Goal: Information Seeking & Learning: Learn about a topic

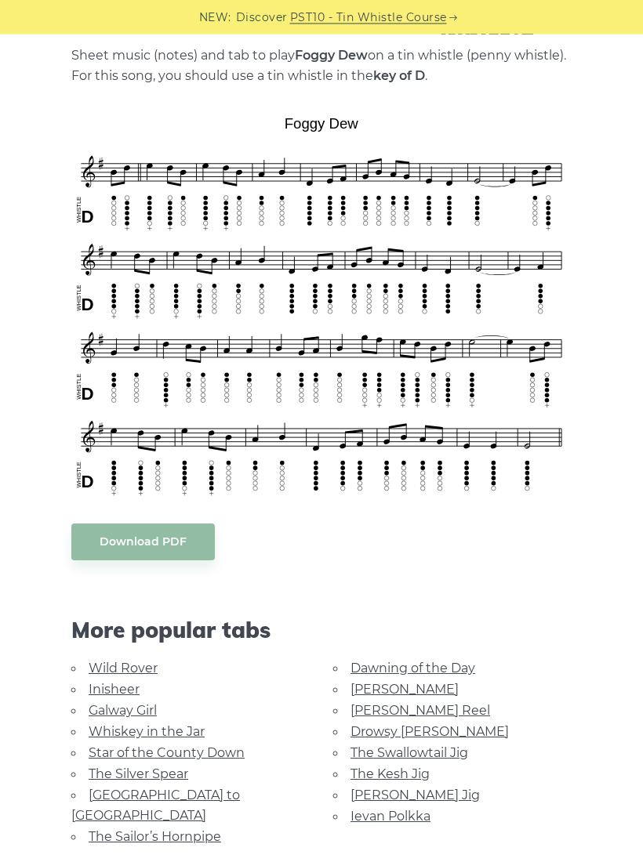
scroll to position [343, 0]
click at [389, 693] on link "[PERSON_NAME]" at bounding box center [404, 689] width 108 height 15
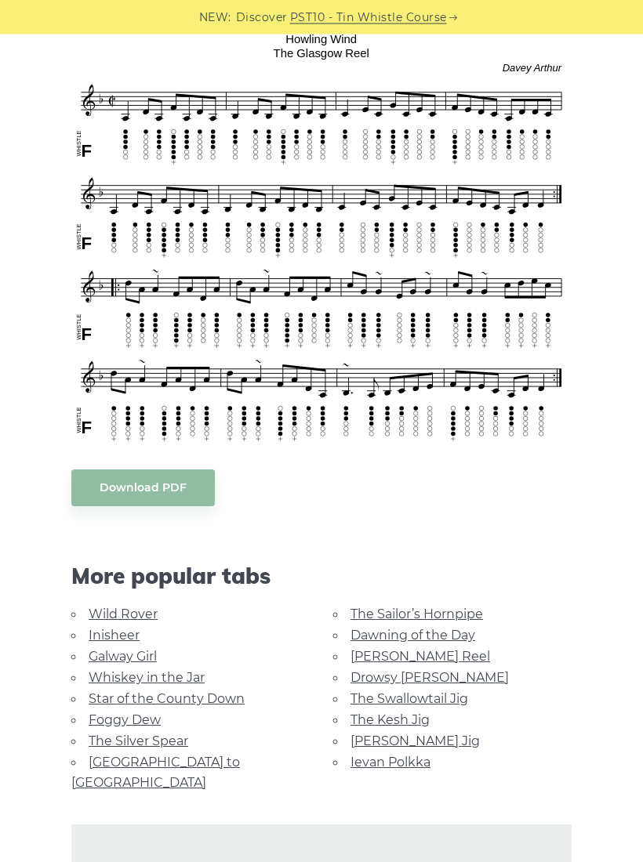
scroll to position [462, 0]
click at [426, 654] on link "[PERSON_NAME] Reel" at bounding box center [420, 656] width 140 height 15
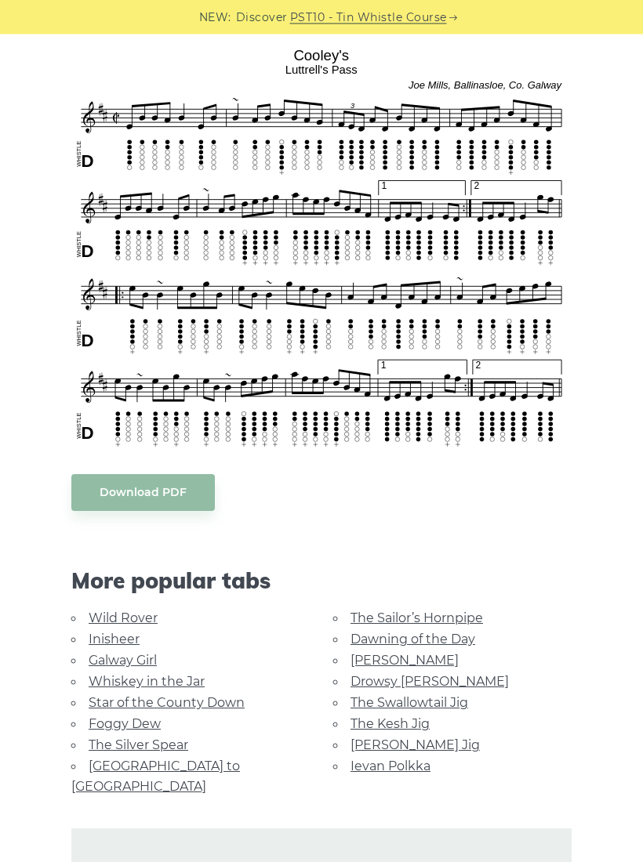
scroll to position [432, 0]
click at [423, 723] on link "The Kesh Jig" at bounding box center [389, 723] width 79 height 15
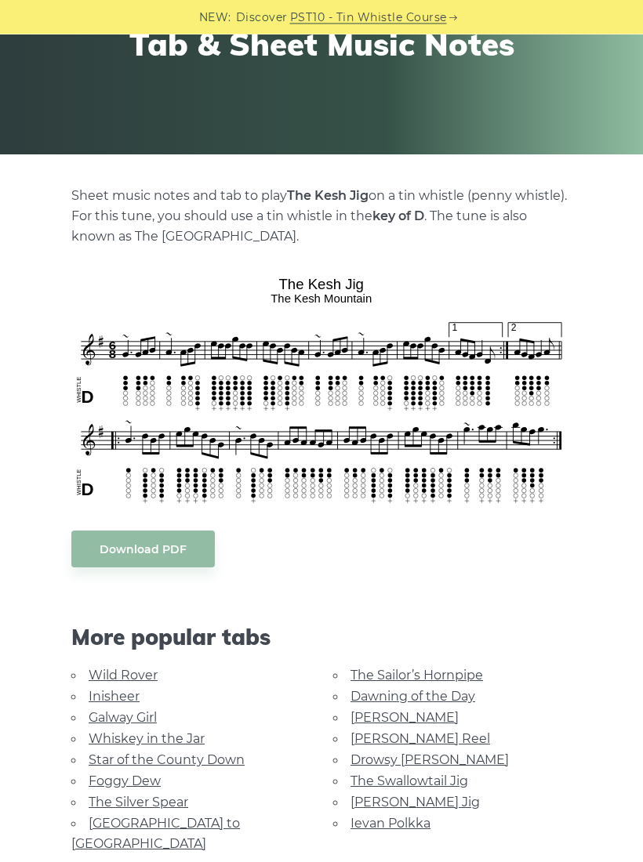
scroll to position [203, 0]
click at [435, 757] on link "Drowsy Maggie" at bounding box center [429, 759] width 158 height 15
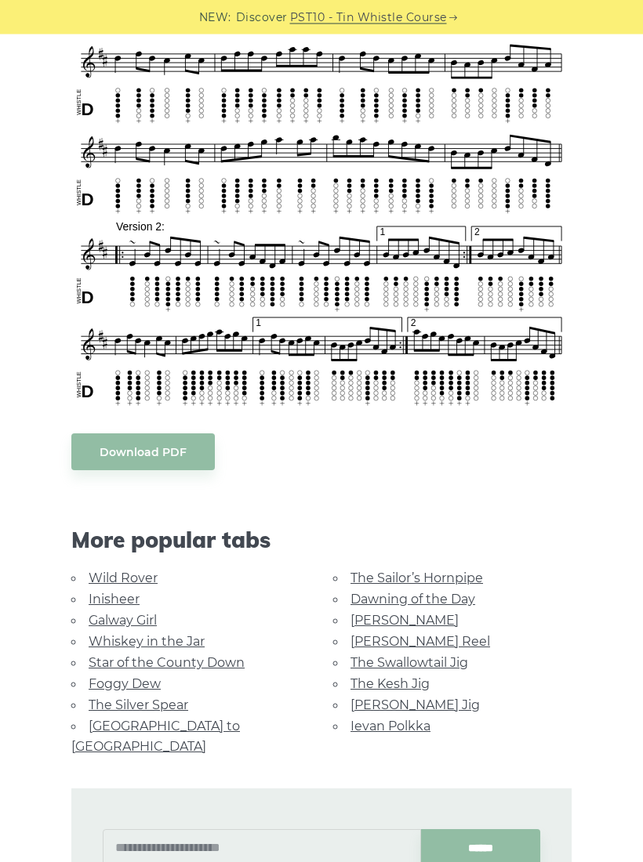
scroll to position [542, 0]
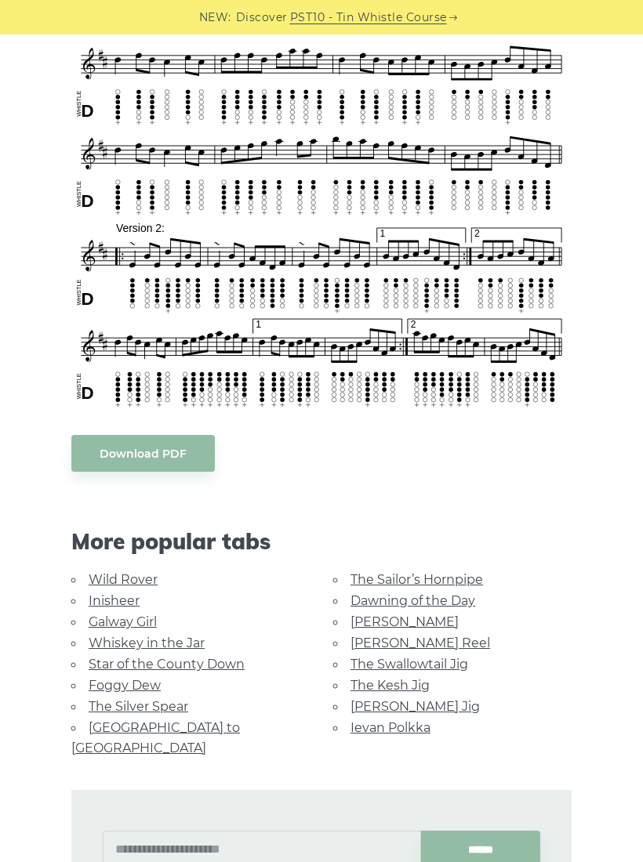
click at [426, 708] on link "[PERSON_NAME] Jig" at bounding box center [414, 706] width 129 height 15
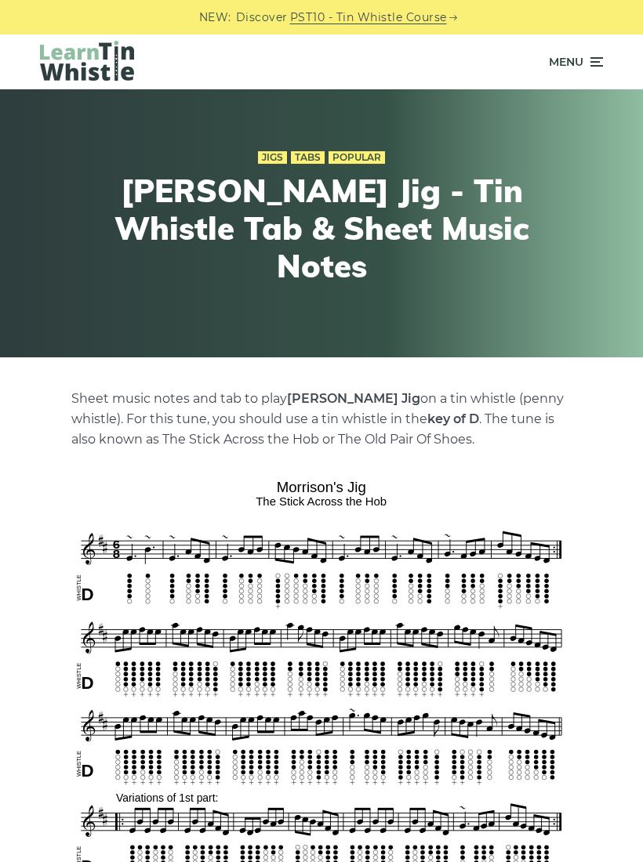
click at [592, 63] on icon at bounding box center [595, 62] width 16 height 19
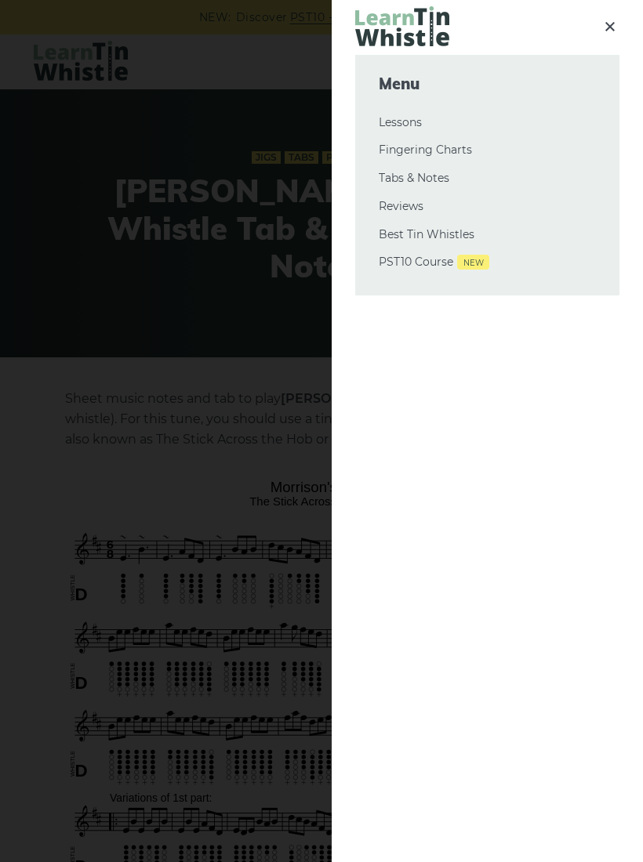
click at [441, 176] on link "Tabs & Notes" at bounding box center [487, 178] width 217 height 19
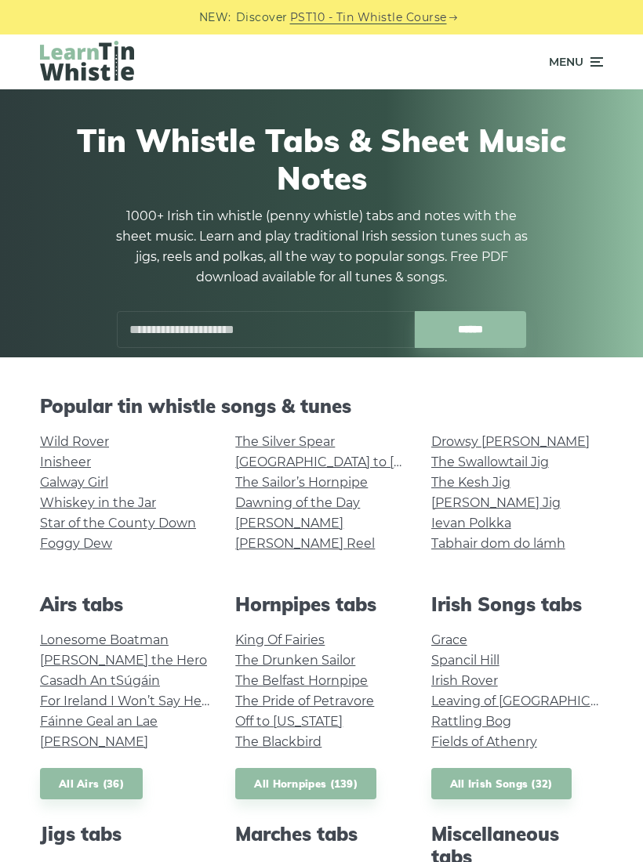
click at [550, 546] on link "Tabhair dom do lámh" at bounding box center [498, 543] width 134 height 15
click at [547, 785] on link "All Irish Songs (32)" at bounding box center [501, 784] width 140 height 32
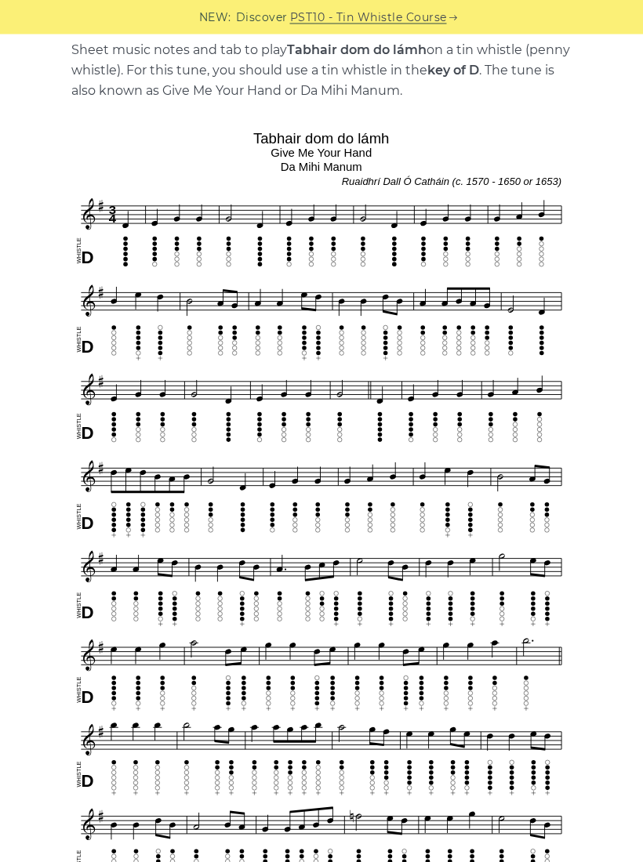
scroll to position [339, 0]
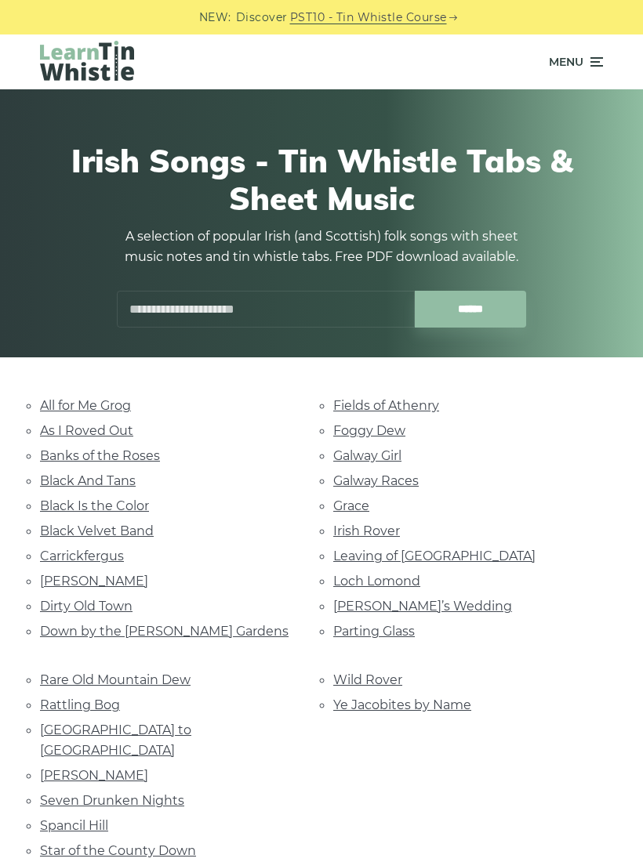
click at [96, 407] on link "All for Me Grog" at bounding box center [85, 405] width 91 height 15
click at [128, 430] on link "As I Roved Out" at bounding box center [86, 430] width 93 height 15
click at [143, 453] on link "Banks of the Roses" at bounding box center [100, 455] width 120 height 15
click at [49, 479] on link "Black And Tans" at bounding box center [88, 480] width 96 height 15
click at [146, 499] on link "Black Is the Color" at bounding box center [94, 506] width 109 height 15
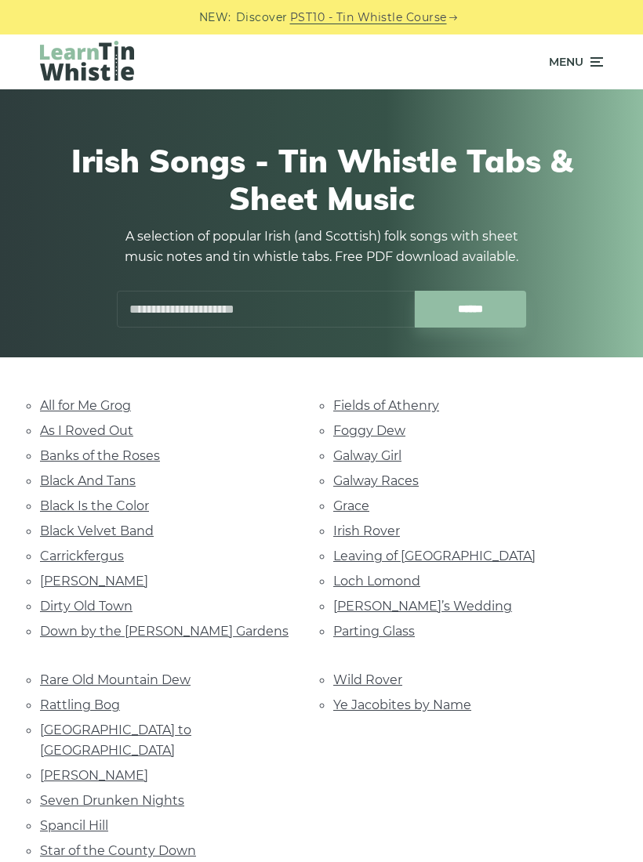
click at [53, 549] on link "Carrickfergus" at bounding box center [82, 556] width 84 height 15
click at [61, 531] on link "Black Velvet Band" at bounding box center [97, 531] width 114 height 15
click at [51, 550] on link "Carrickfergus" at bounding box center [82, 556] width 84 height 15
click at [49, 580] on link "Danny Boy" at bounding box center [94, 581] width 108 height 15
click at [53, 629] on link "Down by the Sally Gardens" at bounding box center [164, 631] width 248 height 15
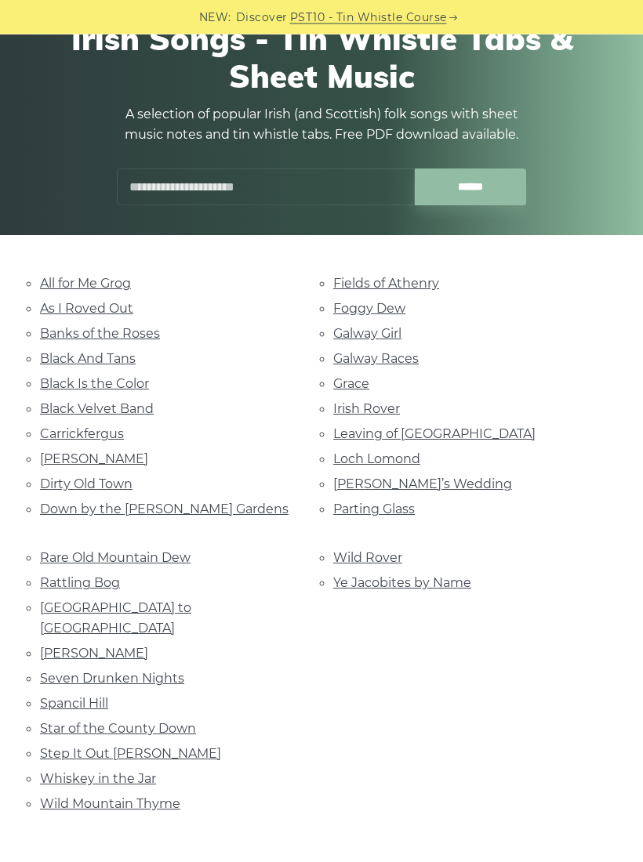
scroll to position [123, 0]
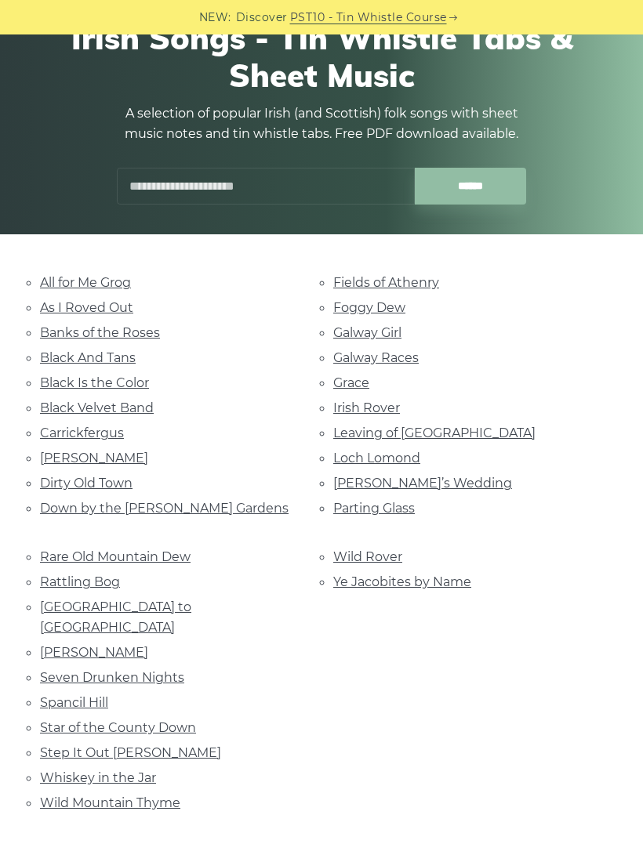
click at [62, 554] on link "Rare Old Mountain Dew" at bounding box center [115, 556] width 150 height 15
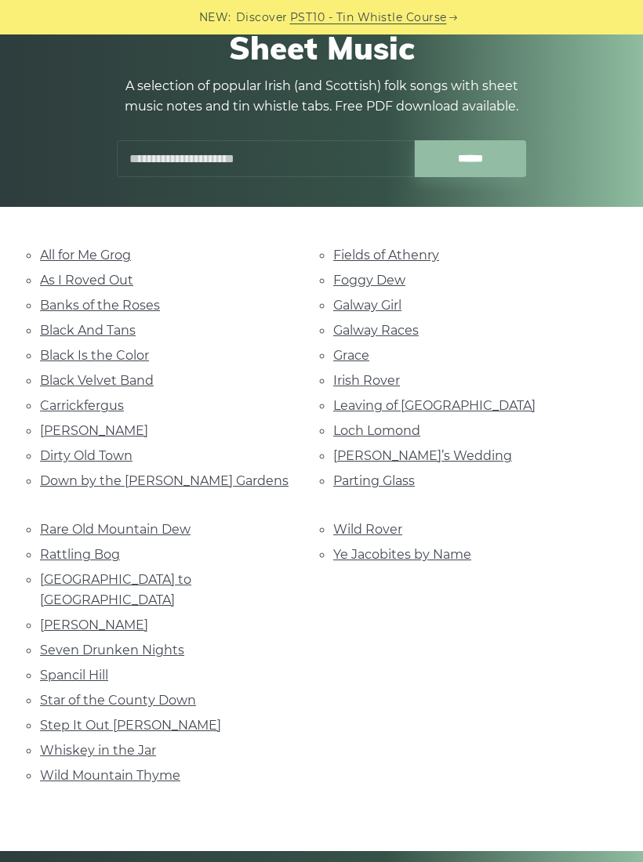
click at [53, 547] on link "Rattling Bog" at bounding box center [80, 554] width 80 height 15
click at [140, 618] on link "Roddy Mc Corley" at bounding box center [94, 625] width 108 height 15
click at [110, 643] on link "Seven Drunken Nights" at bounding box center [112, 650] width 144 height 15
click at [45, 668] on link "Spancil Hill" at bounding box center [74, 675] width 68 height 15
click at [49, 718] on link "Step It Out [PERSON_NAME]" at bounding box center [130, 725] width 181 height 15
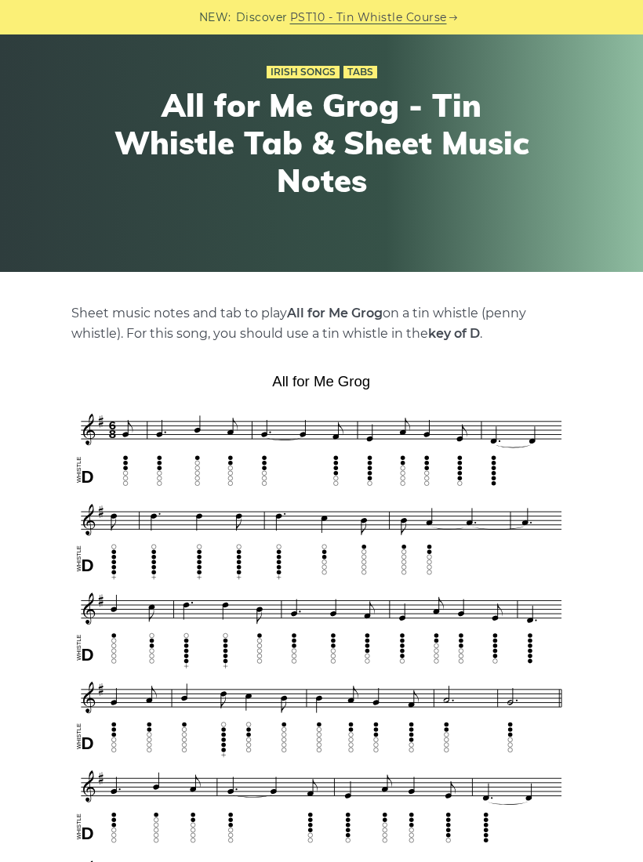
scroll to position [71, 0]
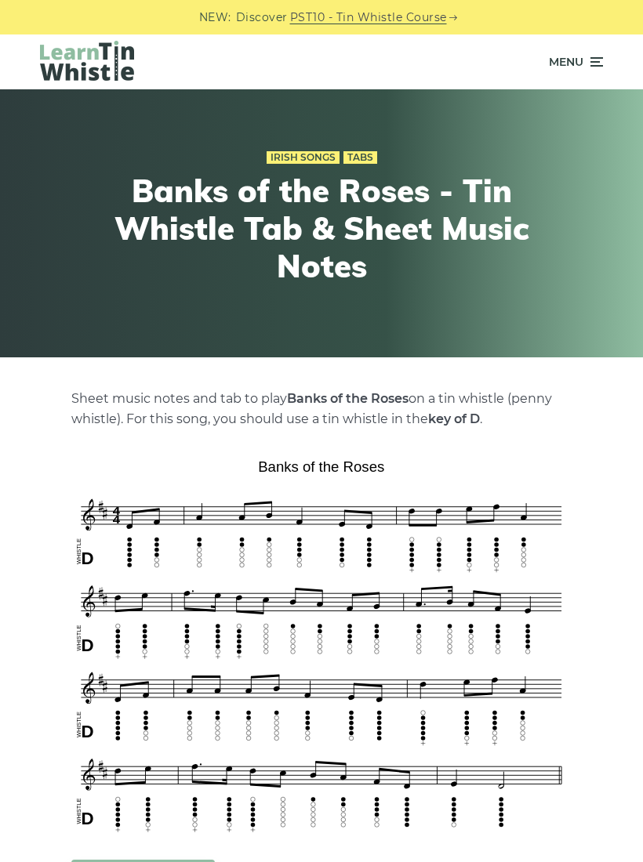
click at [7, 124] on div "Irish Songs Tabs Banks of the Roses - Tin Whistle Tab & Sheet Music Notes" at bounding box center [321, 223] width 643 height 268
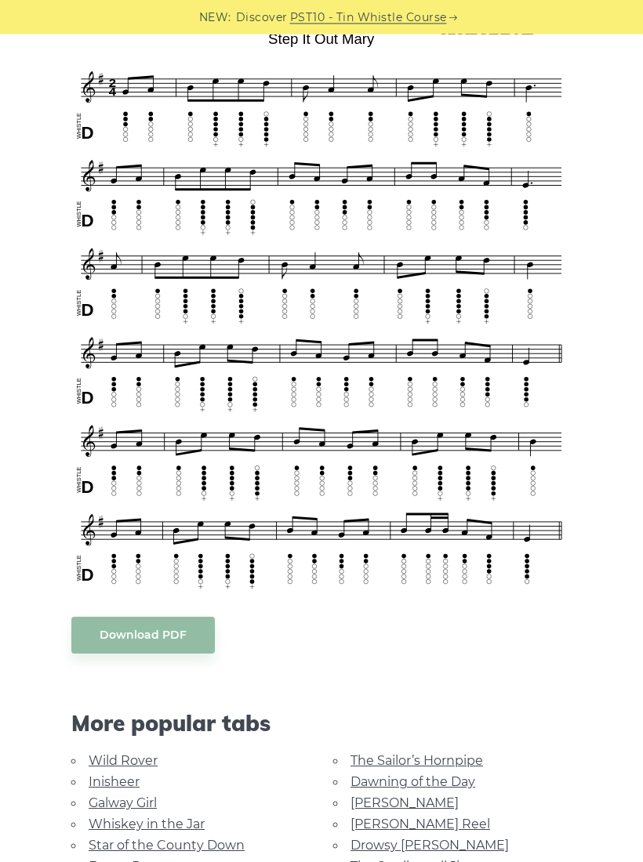
scroll to position [426, 0]
